Goal: Navigation & Orientation: Find specific page/section

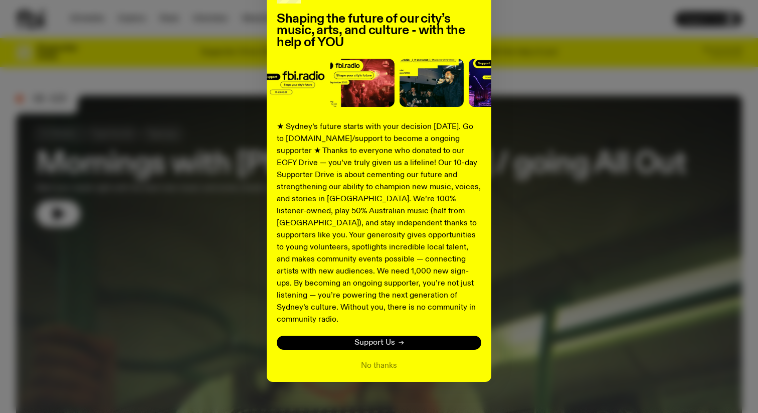
scroll to position [83, 0]
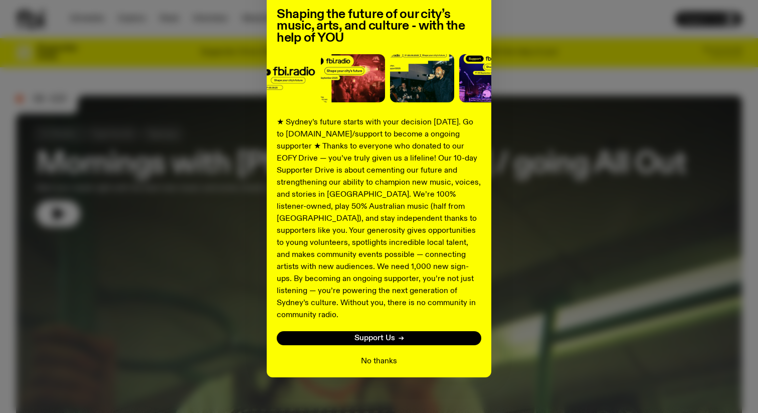
click at [387, 355] on button "No thanks" at bounding box center [379, 361] width 36 height 12
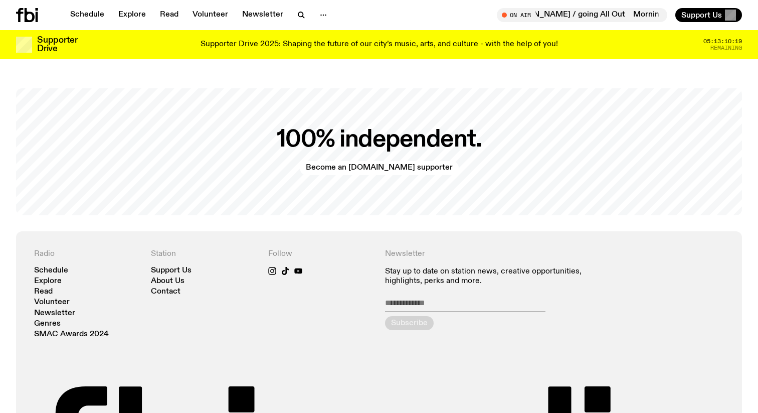
scroll to position [2060, 0]
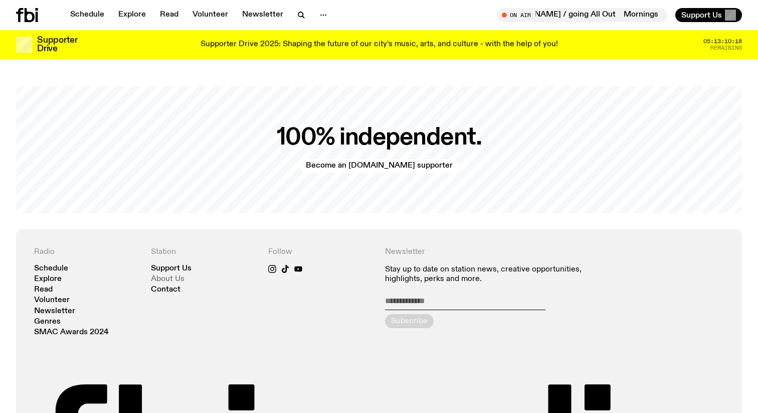
click at [179, 275] on link "About Us" at bounding box center [168, 279] width 34 height 8
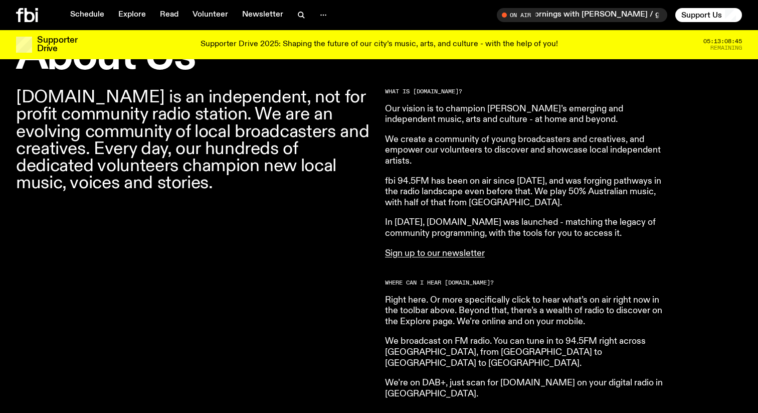
scroll to position [353, 0]
